Goal: Task Accomplishment & Management: Manage account settings

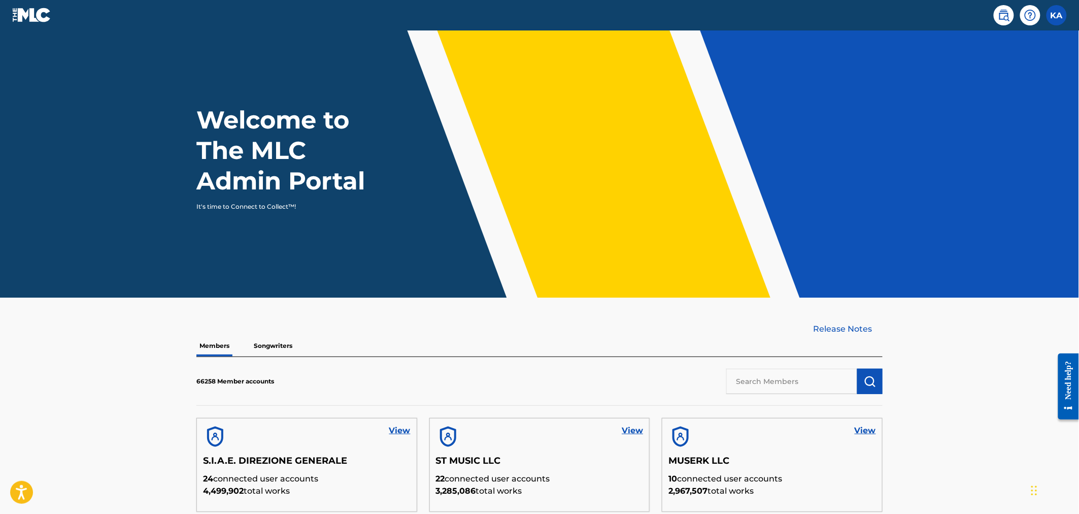
click at [278, 342] on p "Songwriters" at bounding box center [273, 345] width 45 height 21
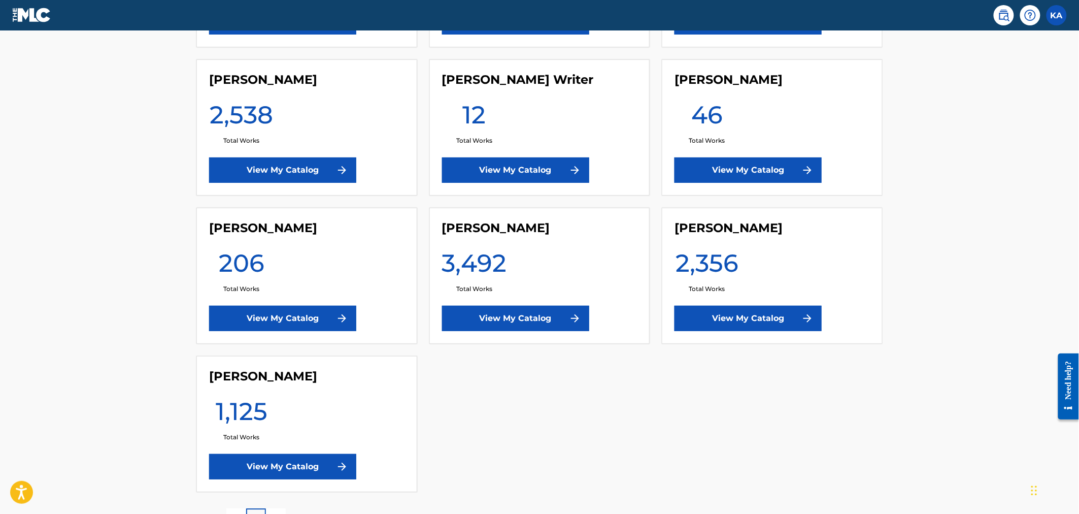
scroll to position [952, 0]
click at [297, 311] on link "View My Catalog" at bounding box center [282, 317] width 147 height 25
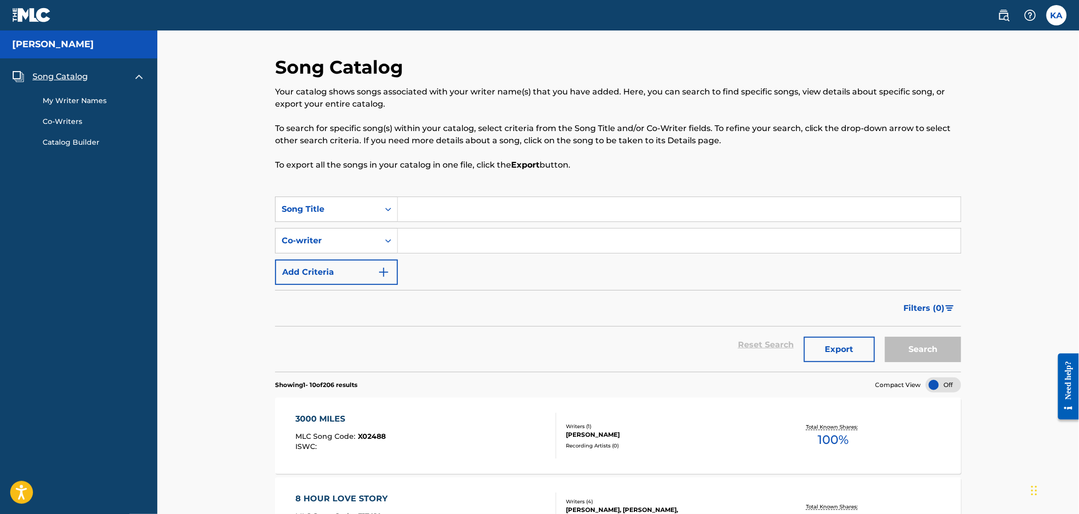
click at [76, 104] on link "My Writer Names" at bounding box center [94, 100] width 103 height 11
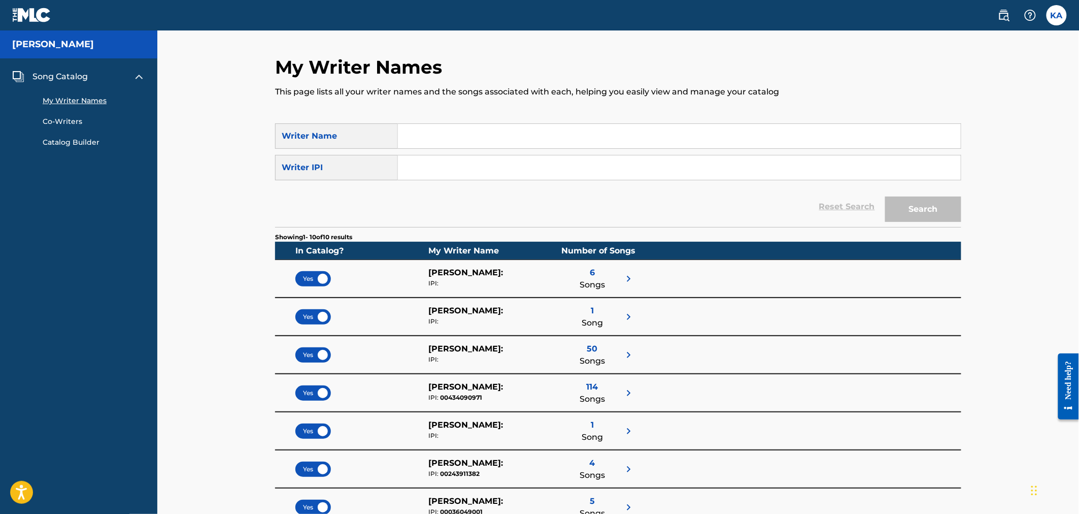
click at [70, 117] on link "Co-Writers" at bounding box center [94, 121] width 103 height 11
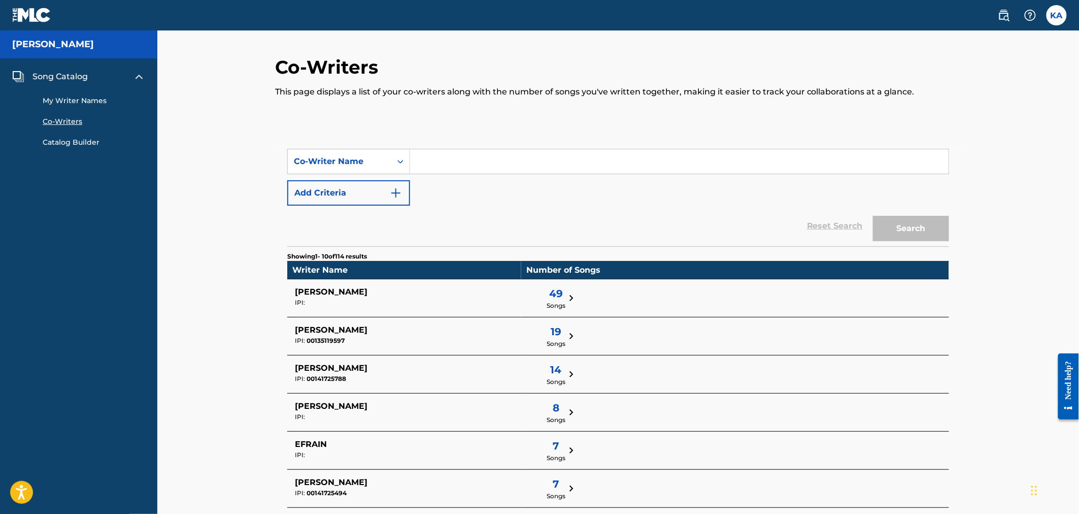
click at [85, 97] on link "My Writer Names" at bounding box center [94, 100] width 103 height 11
